Goal: Use online tool/utility: Utilize a website feature to perform a specific function

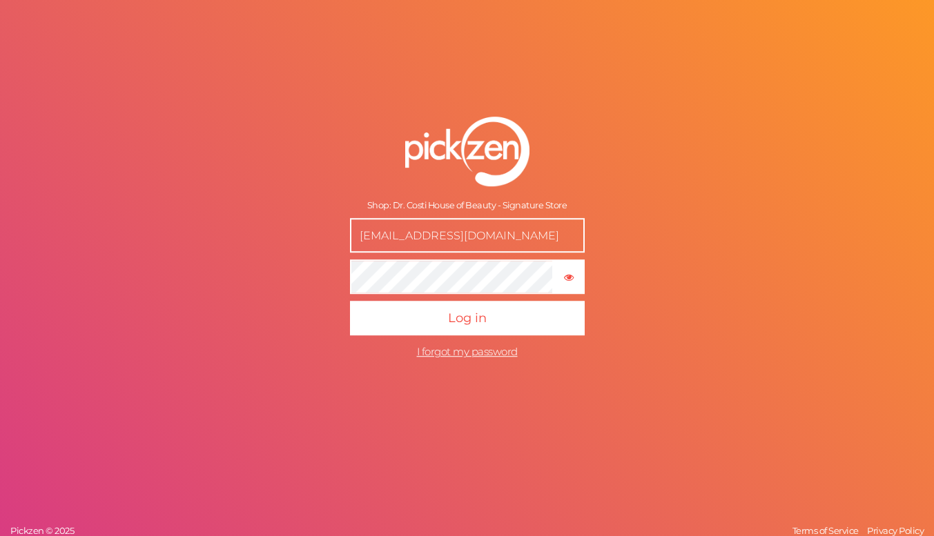
drag, startPoint x: 541, startPoint y: 237, endPoint x: 311, endPoint y: 232, distance: 230.7
click at [311, 232] on form "Shop: Dr. Costi House of Beauty - Signature Store [EMAIL_ADDRESS][DOMAIN_NAME] …" at bounding box center [467, 241] width 345 height 305
type input "[EMAIL_ADDRESS][DOMAIN_NAME]"
click at [574, 277] on icon "button" at bounding box center [569, 278] width 10 height 10
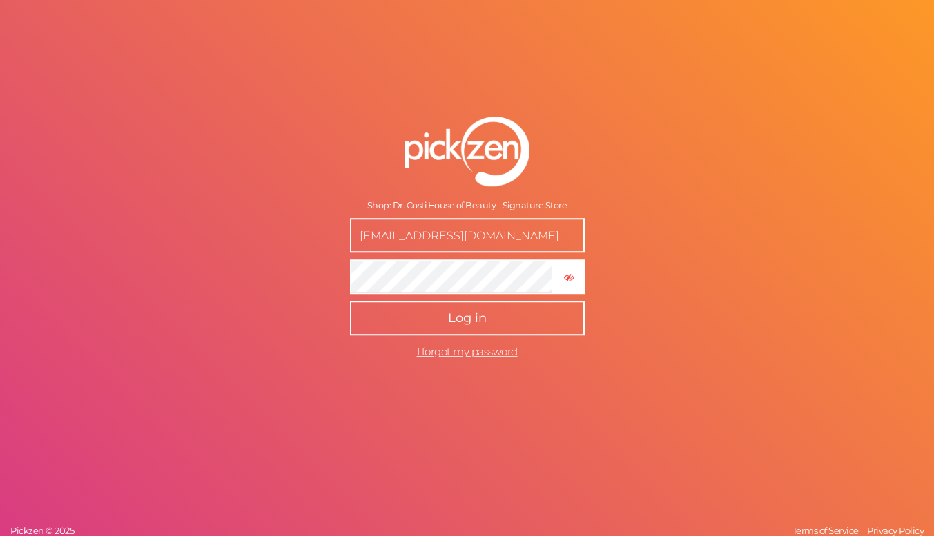
click at [481, 318] on span "Log in" at bounding box center [467, 318] width 39 height 15
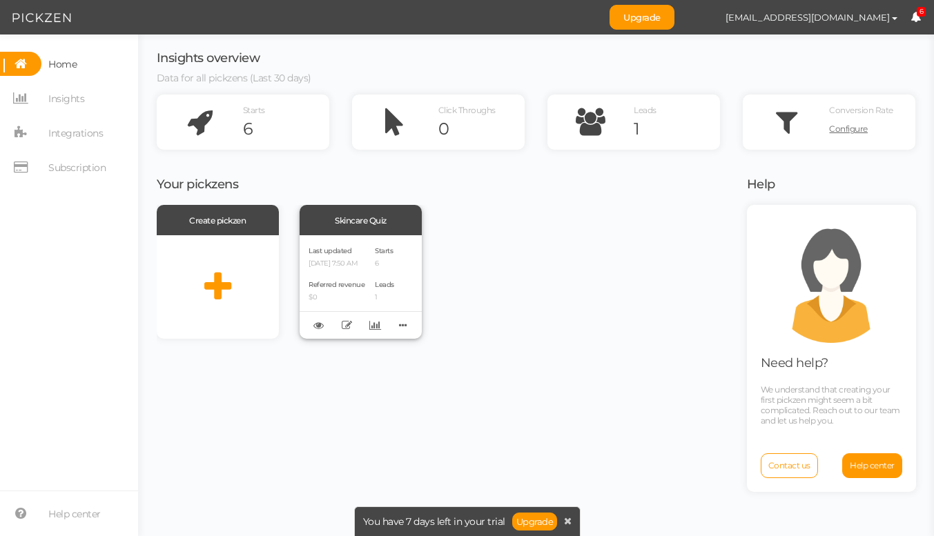
click at [365, 218] on div "Skincare Quiz" at bounding box center [361, 220] width 122 height 30
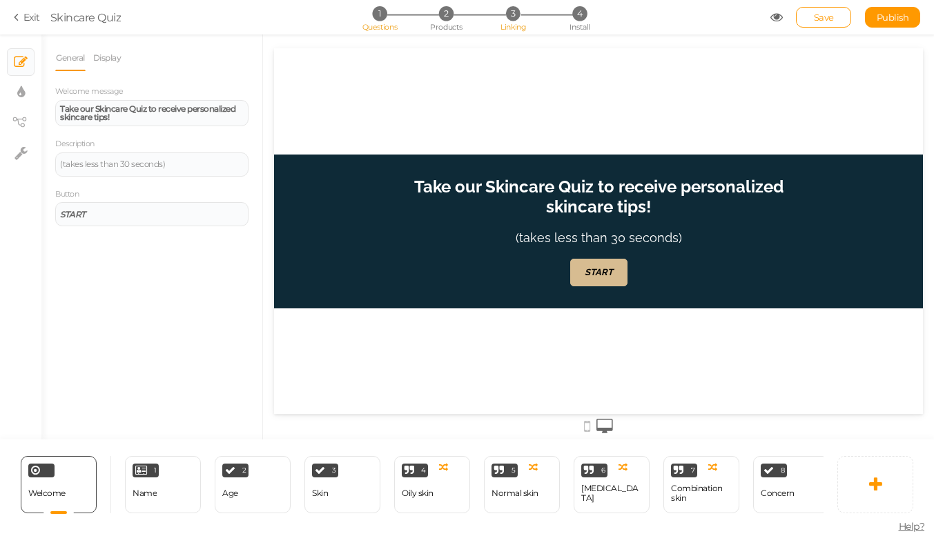
click at [512, 15] on span "3" at bounding box center [512, 13] width 14 height 14
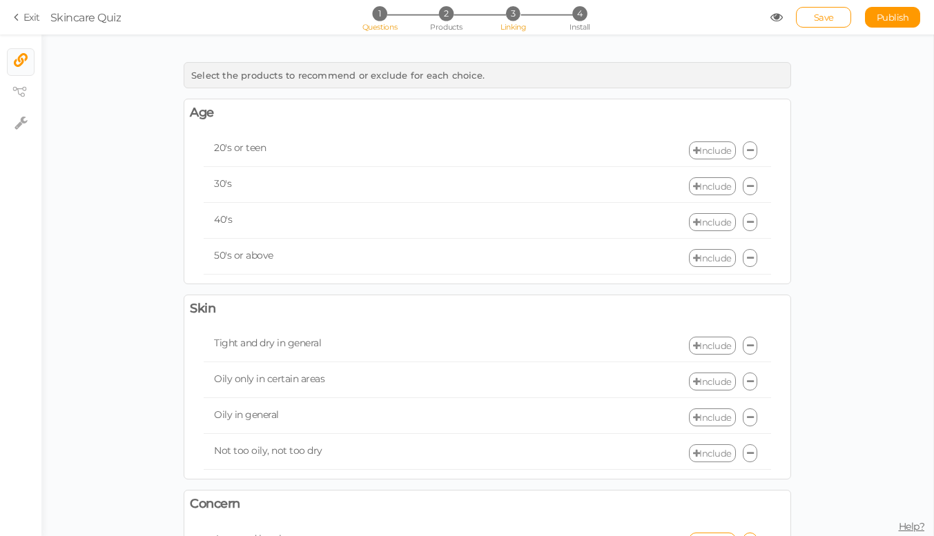
click at [379, 20] on span "1" at bounding box center [379, 13] width 14 height 14
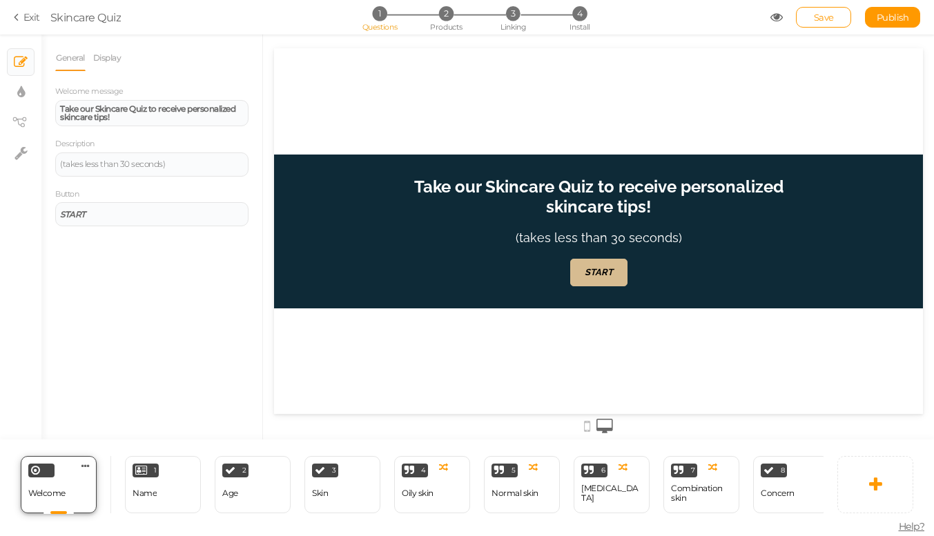
click at [64, 485] on div "Welcome" at bounding box center [46, 494] width 37 height 24
drag, startPoint x: 416, startPoint y: 190, endPoint x: 559, endPoint y: 227, distance: 147.7
click at [559, 227] on h1 "Take our Skincare Quiz to receive personalized skincare tips!" at bounding box center [598, 204] width 387 height 54
drag, startPoint x: 175, startPoint y: 120, endPoint x: 27, endPoint y: 100, distance: 149.1
click at [27, 100] on div "× Slides × Display settings × View tree × Settings General Display Welcome mess…" at bounding box center [467, 237] width 934 height 405
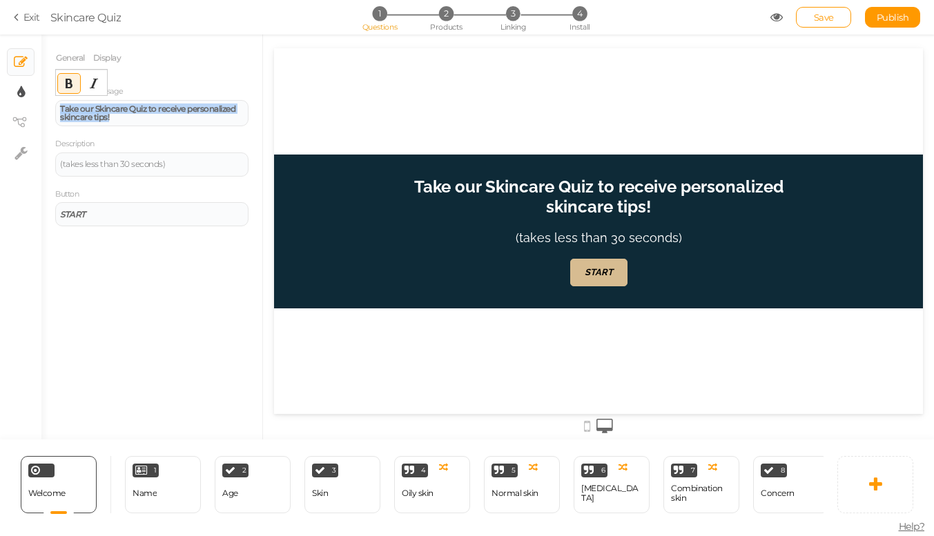
copy strong "Take our Skincare Quiz to receive personalized skincare tips!"
paste div
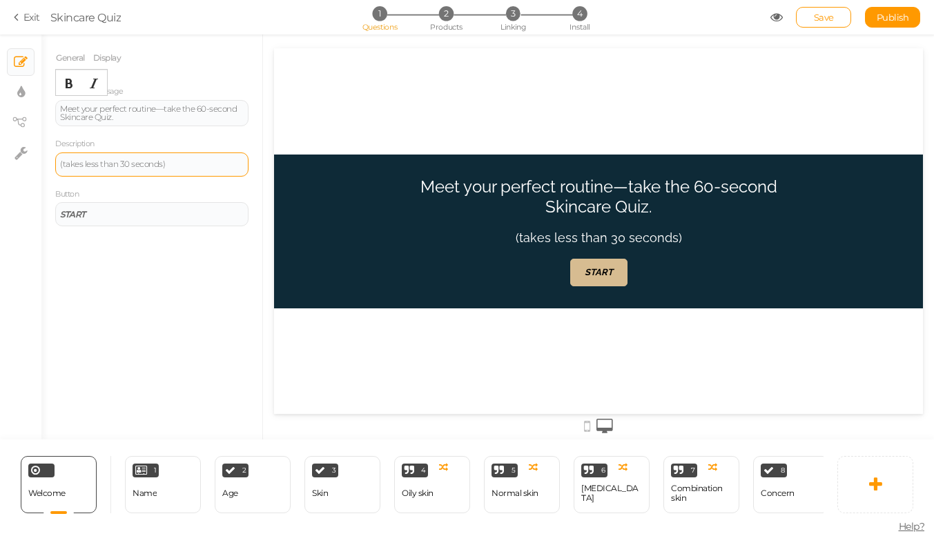
click at [170, 168] on div "(takes less than 30 seconds)" at bounding box center [151, 165] width 193 height 24
drag, startPoint x: 170, startPoint y: 168, endPoint x: 32, endPoint y: 166, distance: 137.4
click at [32, 166] on div "× Slides × Display settings × View tree × Settings General Display Welcome mess…" at bounding box center [467, 237] width 934 height 405
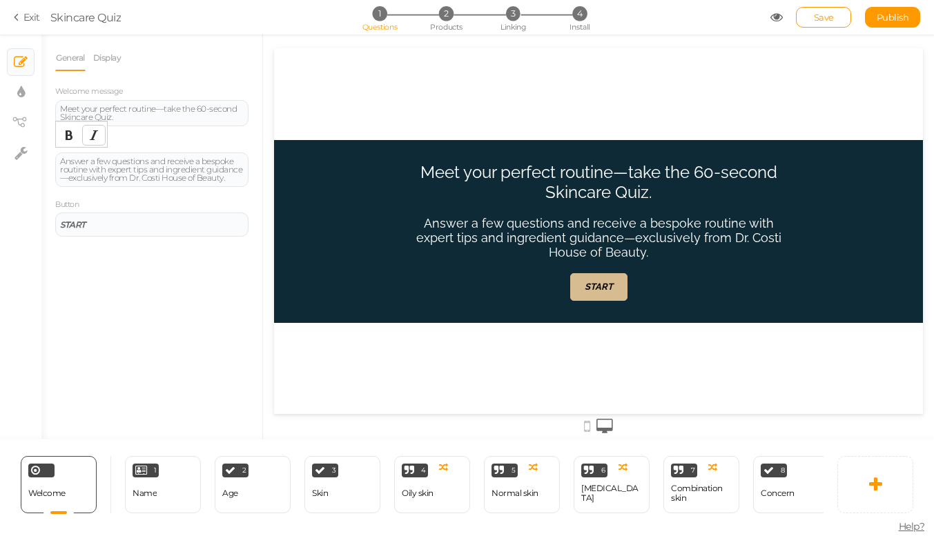
click at [93, 133] on icon "Italic" at bounding box center [93, 135] width 11 height 11
drag, startPoint x: 228, startPoint y: 172, endPoint x: 41, endPoint y: 152, distance: 188.2
click at [41, 152] on div "× Slides × Display settings × View tree × Settings General Display Welcome mess…" at bounding box center [467, 237] width 934 height 405
click at [91, 139] on icon "Italic" at bounding box center [93, 135] width 11 height 11
drag, startPoint x: 168, startPoint y: 225, endPoint x: 10, endPoint y: 218, distance: 158.9
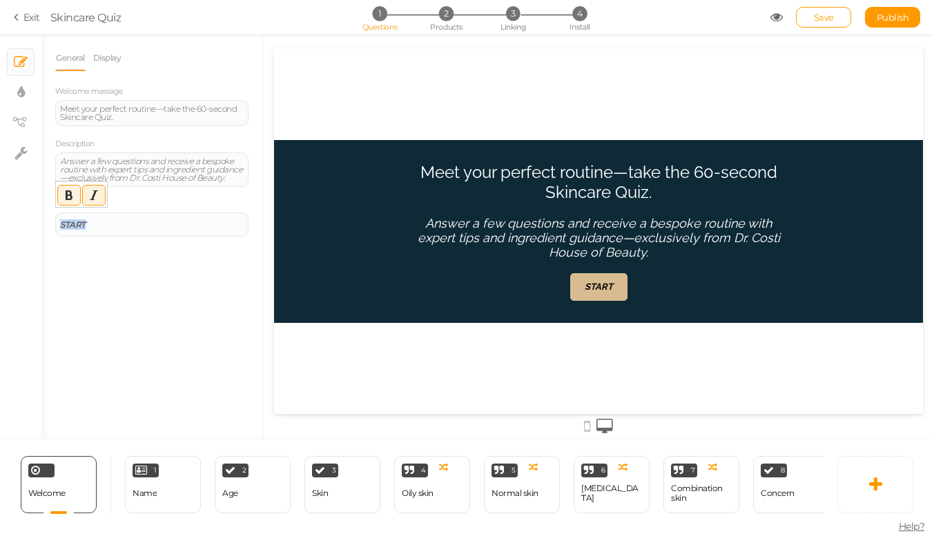
click at [10, 218] on div "× Slides × Display settings × View tree × Settings General Display Welcome mess…" at bounding box center [467, 237] width 934 height 405
drag, startPoint x: 134, startPoint y: 219, endPoint x: 11, endPoint y: 217, distance: 122.9
click at [11, 217] on div "× Slides × Display settings × View tree × Settings General Display Welcome mess…" at bounding box center [467, 237] width 934 height 405
click at [63, 192] on button "Bold" at bounding box center [69, 195] width 22 height 19
click at [817, 14] on span "Save" at bounding box center [824, 17] width 20 height 11
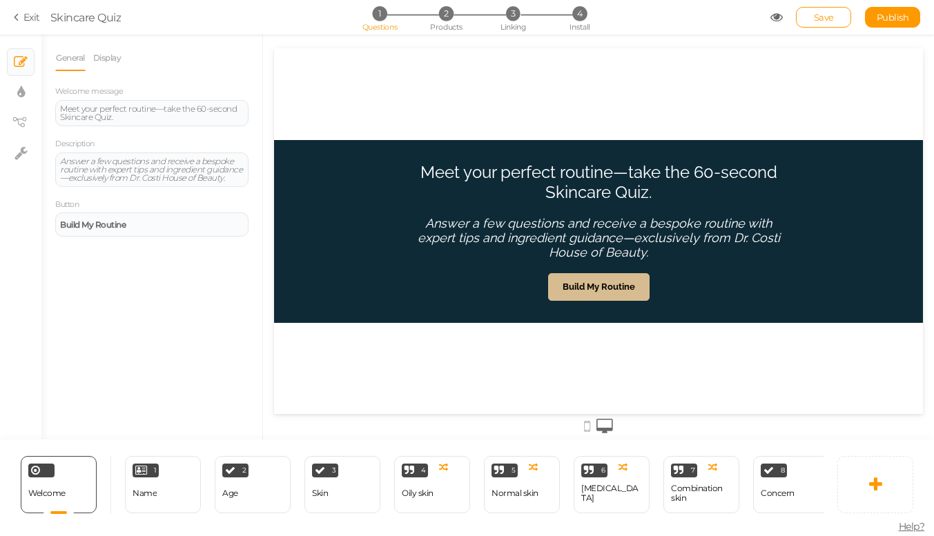
click at [818, 3] on section "Exit Skincare Quiz 1 Questions 2 Products 3 Linking 4 Install Save Publish View…" at bounding box center [467, 17] width 934 height 35
click at [818, 10] on link "Save" at bounding box center [823, 17] width 55 height 21
click at [130, 472] on div "1 Name × Define the conditions to show this slide. Clone Change type Delete" at bounding box center [163, 484] width 76 height 57
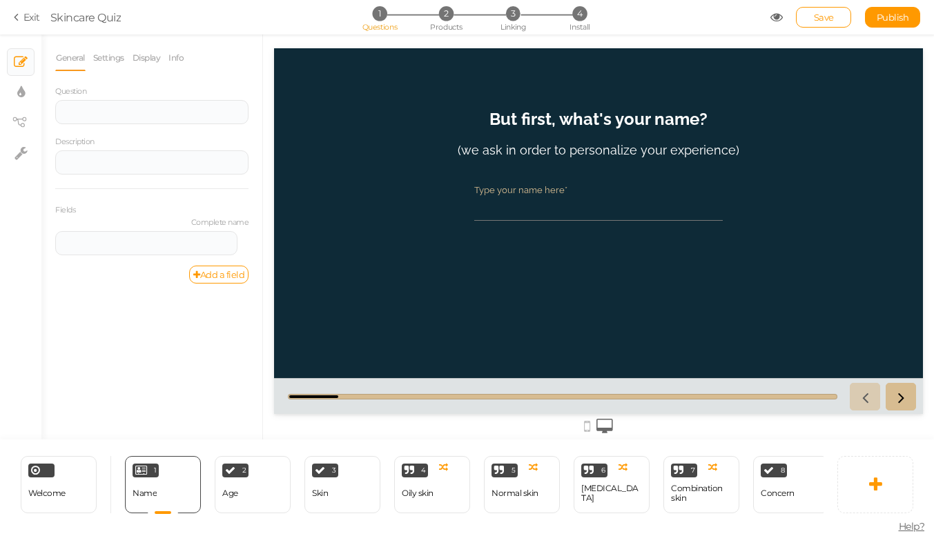
drag, startPoint x: 492, startPoint y: 119, endPoint x: 597, endPoint y: 139, distance: 107.0
click at [597, 139] on h1 "But first, what's your name?" at bounding box center [598, 126] width 218 height 34
drag, startPoint x: 489, startPoint y: 118, endPoint x: 730, endPoint y: 133, distance: 240.7
click at [730, 133] on header "But first, what's your name? (we ask in order to personalize your experience)" at bounding box center [598, 140] width 449 height 62
click at [608, 119] on strong "But first, what's your name?" at bounding box center [598, 119] width 218 height 20
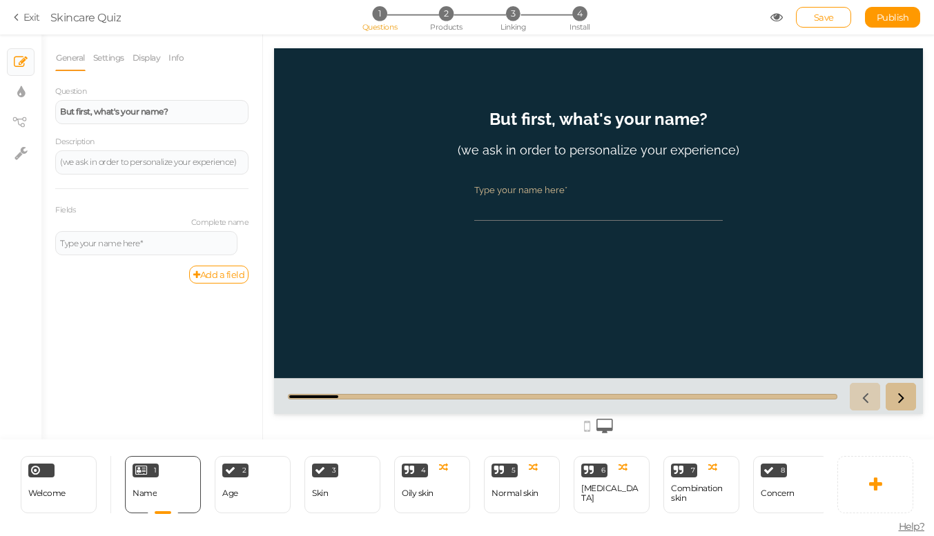
drag, startPoint x: 492, startPoint y: 119, endPoint x: 737, endPoint y: 128, distance: 245.3
click at [737, 128] on header "But first, what's your name? (we ask in order to personalize your experience)" at bounding box center [598, 140] width 449 height 62
drag, startPoint x: 191, startPoint y: 111, endPoint x: 57, endPoint y: 109, distance: 134.0
click at [57, 109] on div "But first, what's your name?" at bounding box center [151, 112] width 193 height 24
copy strong "But first, what's your name?"
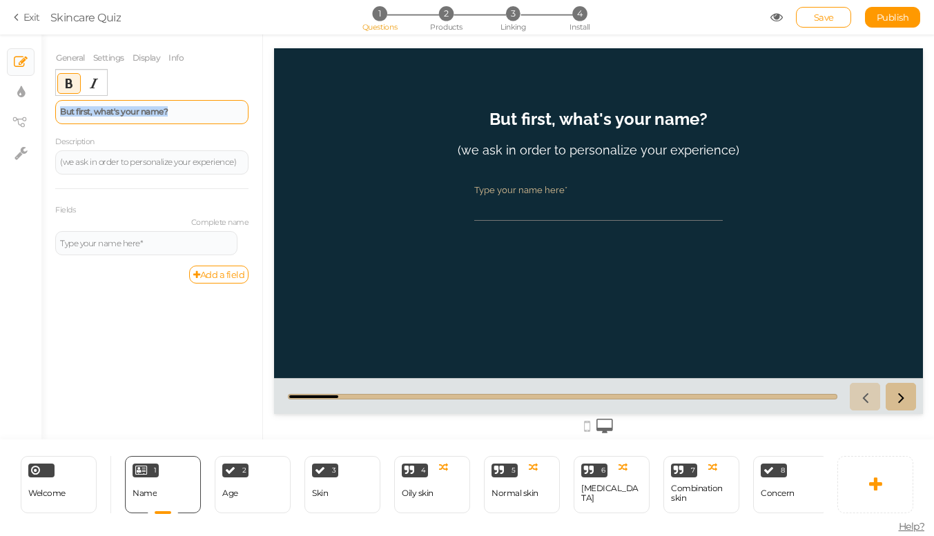
paste div
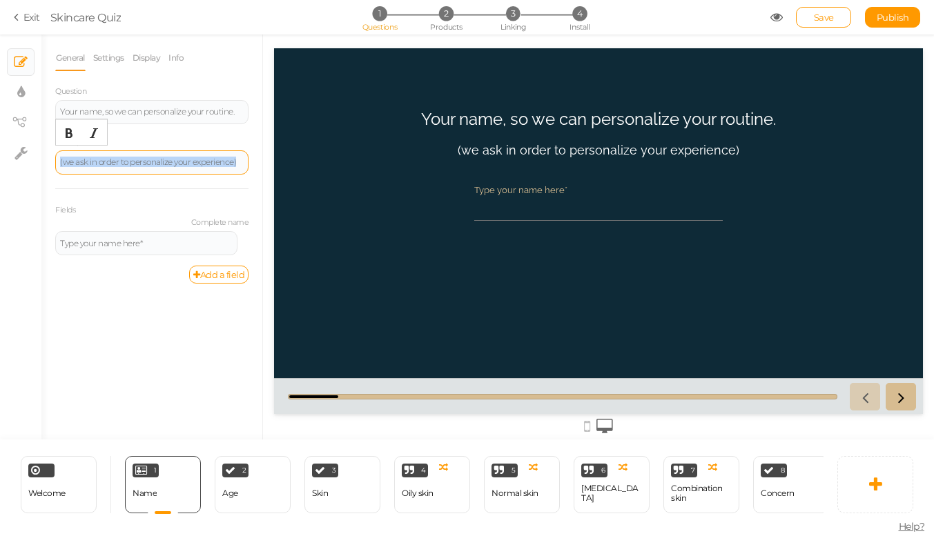
drag, startPoint x: 239, startPoint y: 162, endPoint x: 59, endPoint y: 155, distance: 179.6
click at [59, 155] on div "(we ask in order to personalize your experience)" at bounding box center [151, 163] width 193 height 24
copy div "(we ask in order to personalize your experience)"
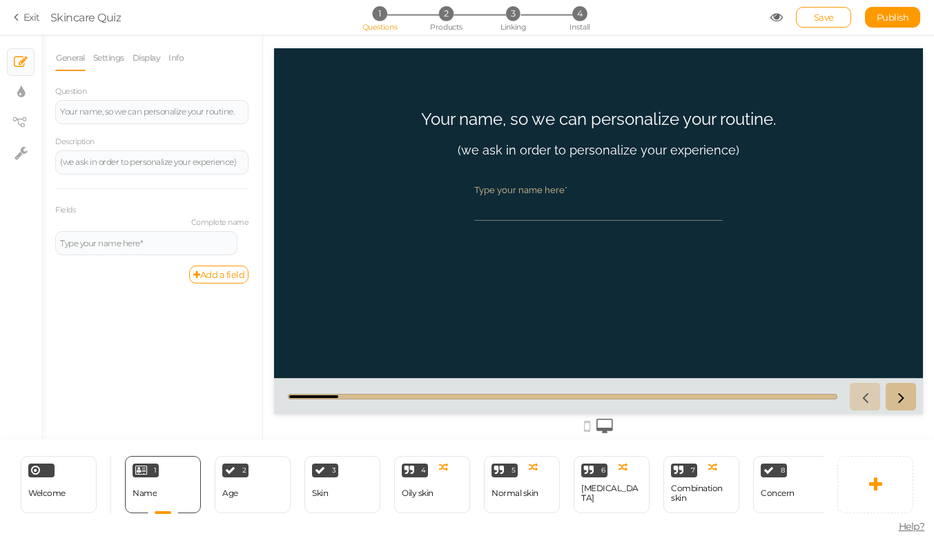
click at [101, 177] on div "Question Your name, so we can personalize your routine. Description (we ask in …" at bounding box center [151, 175] width 193 height 182
drag, startPoint x: 55, startPoint y: 137, endPoint x: 133, endPoint y: 142, distance: 78.8
click at [133, 142] on div "General Settings Display Info Question Your name, so we can personalize your ro…" at bounding box center [151, 242] width 221 height 395
click at [61, 488] on div "Welcome" at bounding box center [46, 494] width 37 height 24
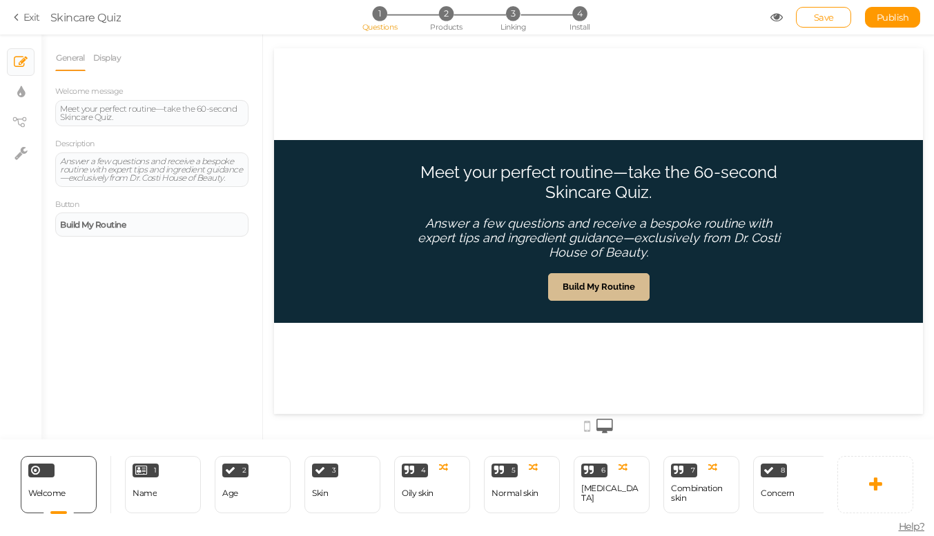
click at [445, 230] on em "Answer a few questions and receive a bespoke routine with expert tips and ingre…" at bounding box center [599, 237] width 362 height 43
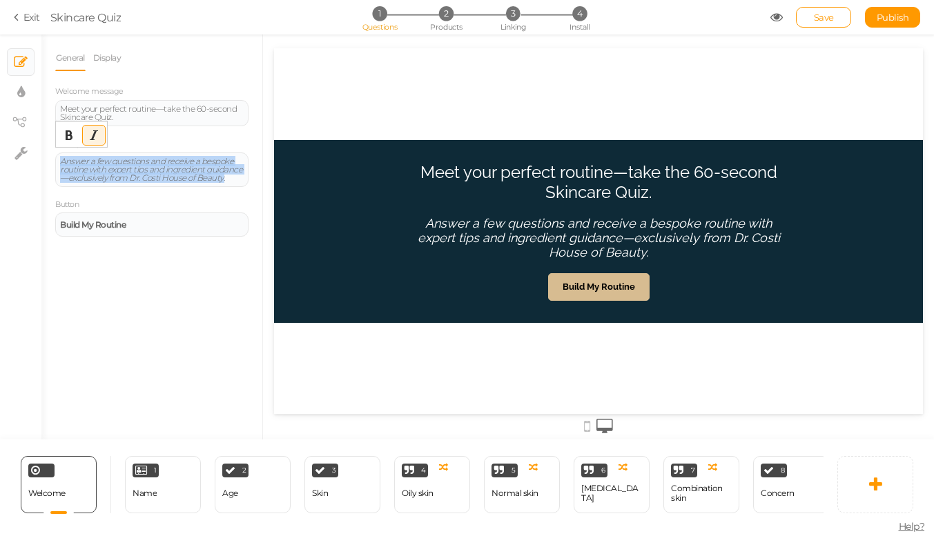
drag, startPoint x: 229, startPoint y: 177, endPoint x: 35, endPoint y: 147, distance: 197.0
click at [35, 147] on div "× Slides × Display settings × View tree × Settings General Display Welcome mess…" at bounding box center [467, 237] width 934 height 405
paste div
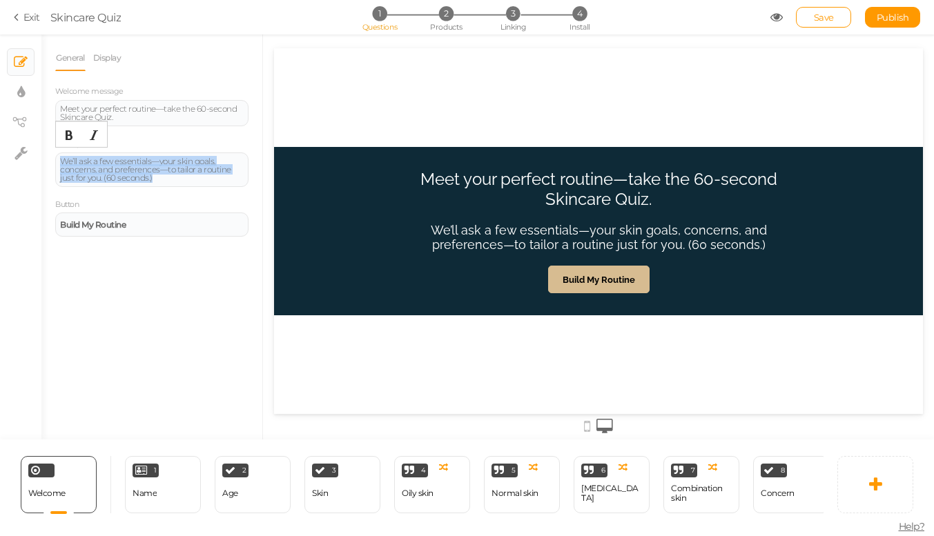
drag, startPoint x: 175, startPoint y: 180, endPoint x: 0, endPoint y: 157, distance: 176.1
click at [0, 157] on div "× Slides × Display settings × View tree × Settings General Display Welcome mess…" at bounding box center [467, 237] width 934 height 405
click at [95, 127] on button "Italic" at bounding box center [94, 135] width 22 height 19
click at [818, 9] on link "Save" at bounding box center [823, 17] width 55 height 21
click at [818, 13] on span "Save" at bounding box center [824, 17] width 20 height 11
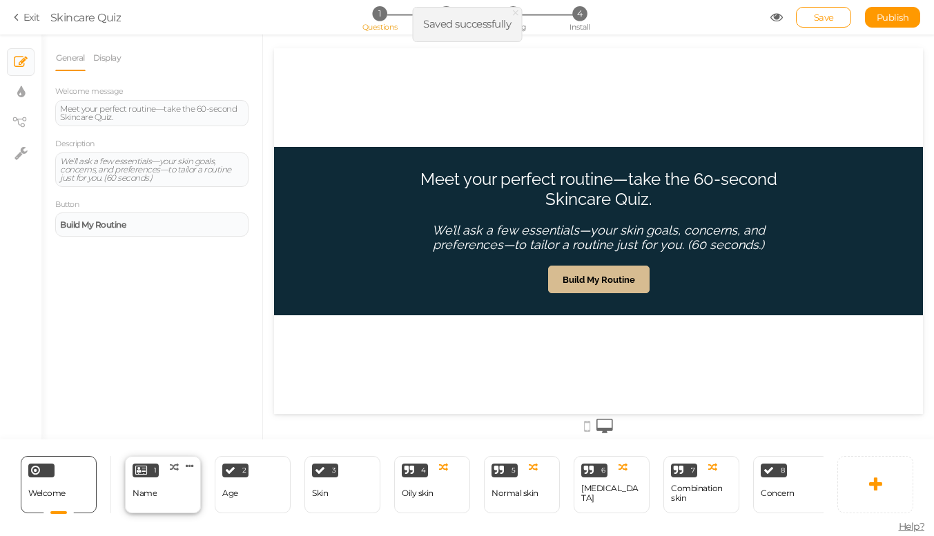
click at [128, 494] on div "1 Name × Define the conditions to show this slide. Clone Change type Delete" at bounding box center [163, 484] width 76 height 57
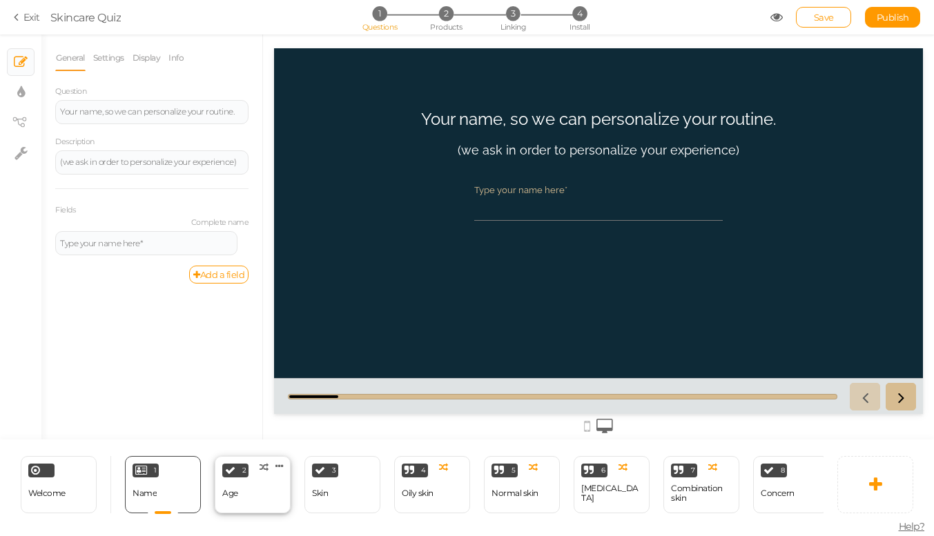
click at [252, 476] on div "2 Age × Define the conditions to show this slide. Clone Change type Delete" at bounding box center [253, 484] width 76 height 57
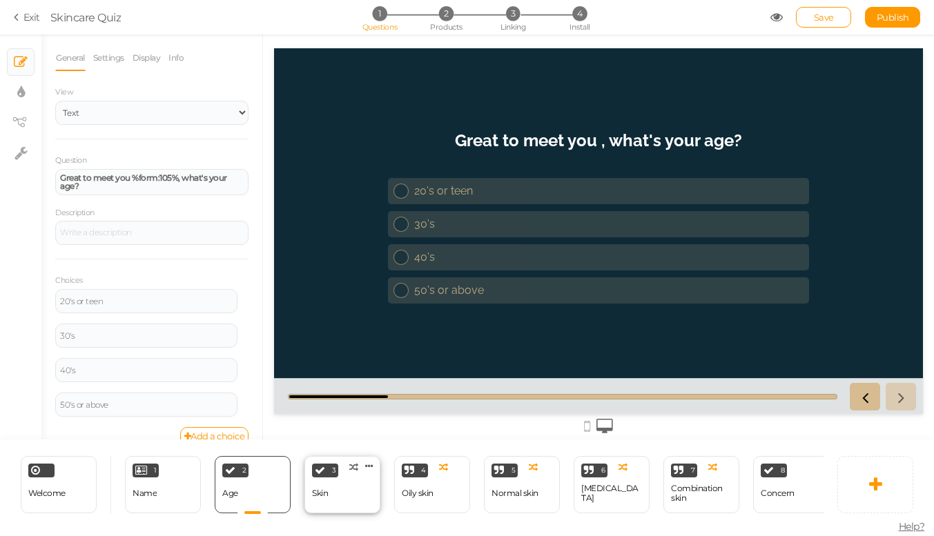
click at [344, 496] on div "3 Skin × Define the conditions to show this slide. Clone Change type Delete" at bounding box center [342, 484] width 76 height 57
select select "2"
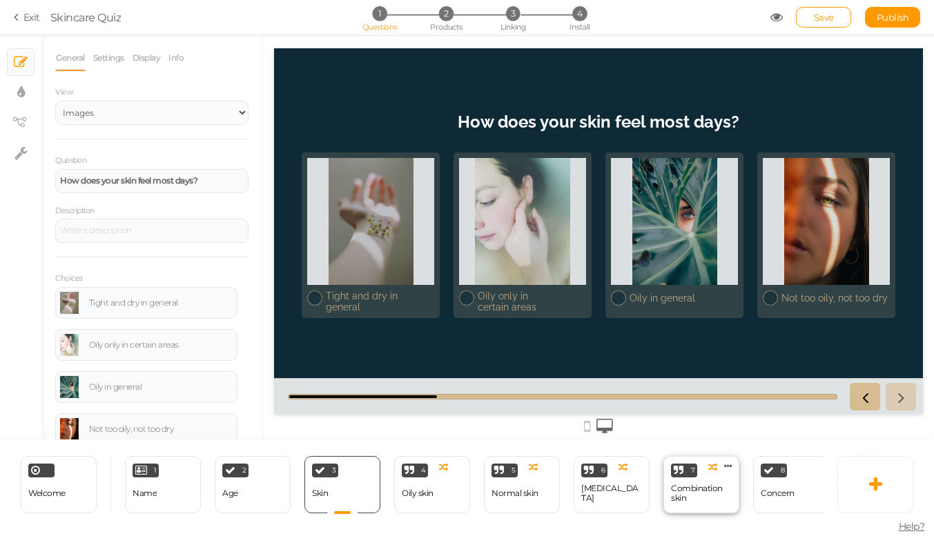
click at [686, 489] on div "Combination skin" at bounding box center [701, 493] width 61 height 19
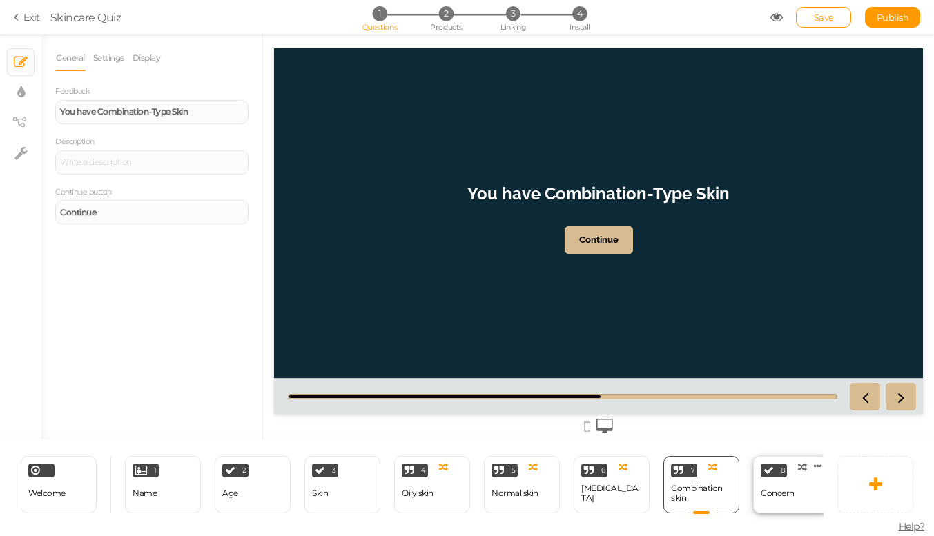
click at [791, 483] on div "Concern" at bounding box center [778, 494] width 34 height 24
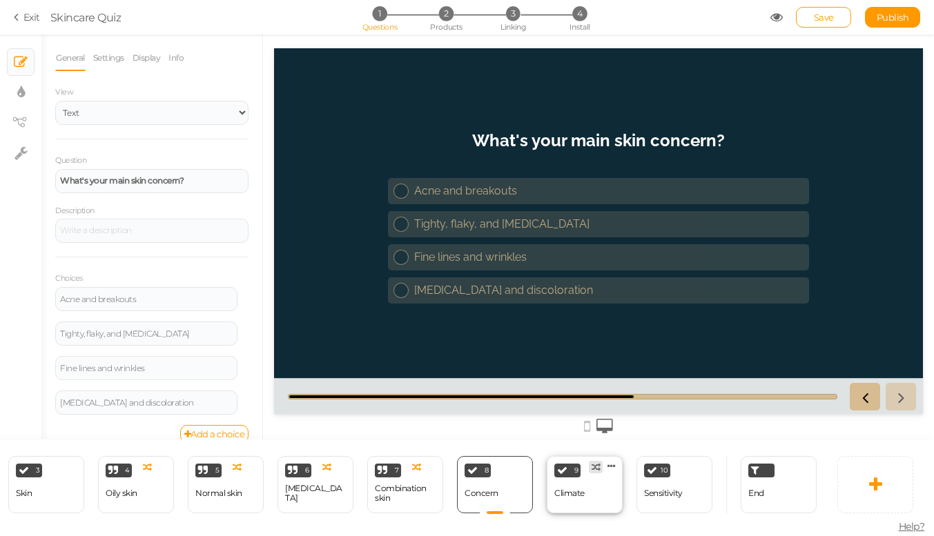
scroll to position [0, 296]
click at [570, 483] on div "Climate" at bounding box center [569, 494] width 30 height 24
select select "2"
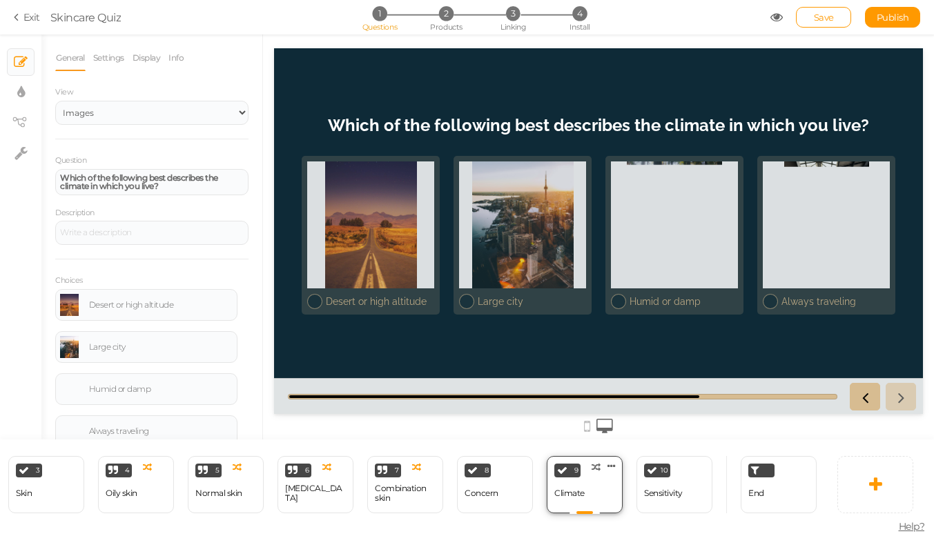
scroll to position [0, 0]
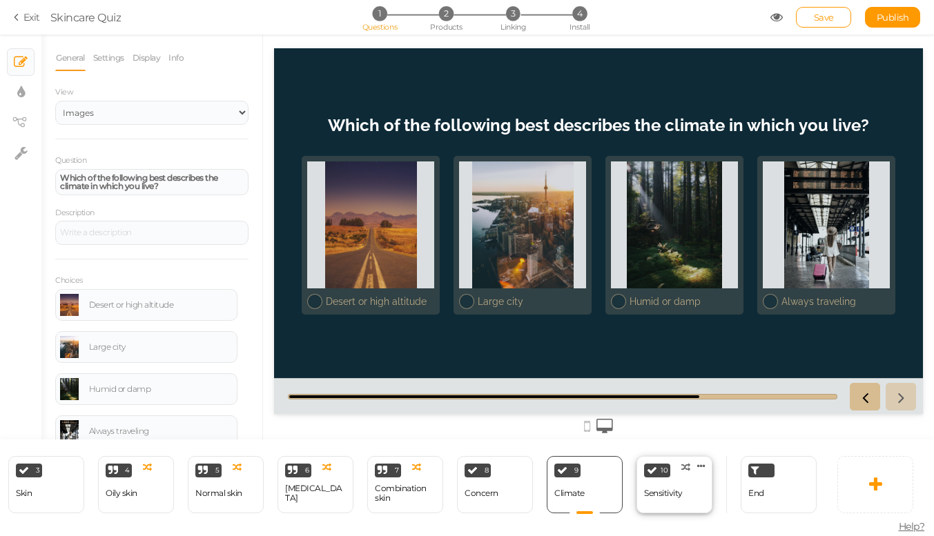
click at [651, 485] on div "Sensitivity" at bounding box center [663, 494] width 39 height 24
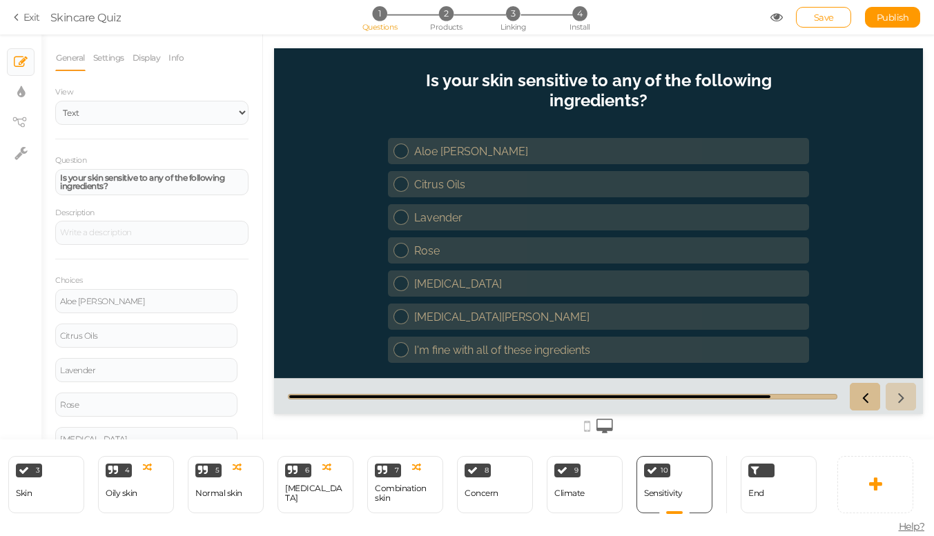
click at [735, 487] on div "End" at bounding box center [771, 484] width 90 height 57
click at [772, 487] on div "End" at bounding box center [779, 484] width 76 height 57
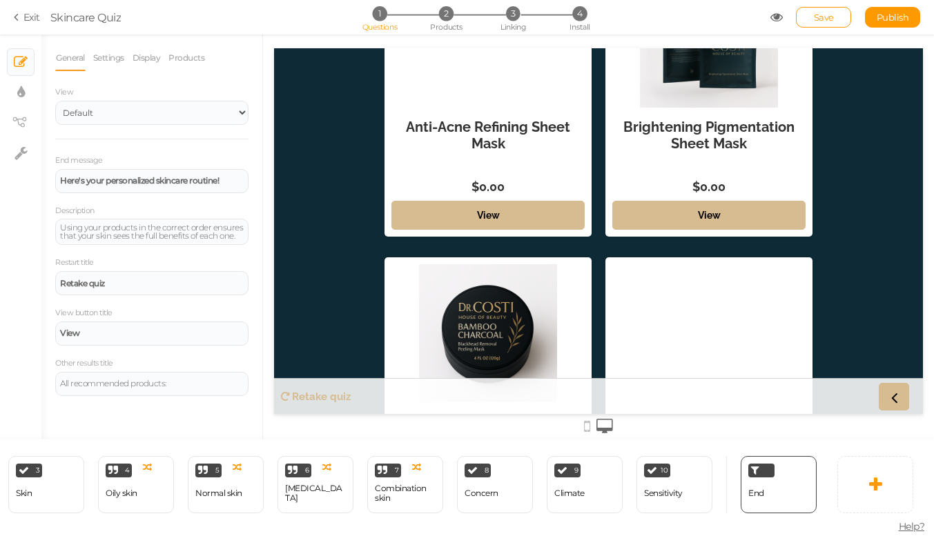
scroll to position [168, 0]
